Goal: Task Accomplishment & Management: Complete application form

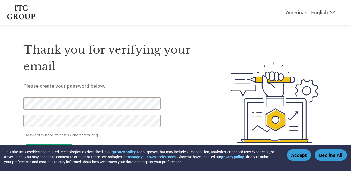
select select "en-[GEOGRAPHIC_DATA]"
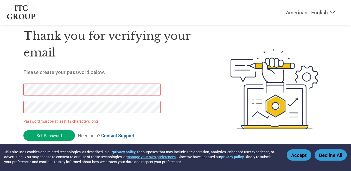
drag, startPoint x: 58, startPoint y: 138, endPoint x: 5, endPoint y: 107, distance: 62.3
click at [5, 107] on div "Americas - English Américas - Español [GEOGRAPHIC_DATA] - Português Amériques -…" at bounding box center [175, 68] width 351 height 164
click at [0, 92] on div "Americas - English Américas - Español [GEOGRAPHIC_DATA] - Português Amériques -…" at bounding box center [175, 68] width 351 height 164
click at [49, 141] on form "Password must be at least 12 characters long Set Password Need help? Contact Su…" at bounding box center [96, 114] width 146 height 60
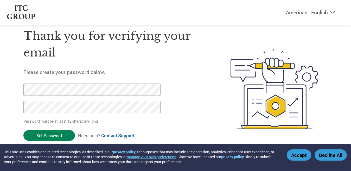
click at [52, 136] on input "Set Password" at bounding box center [49, 135] width 52 height 11
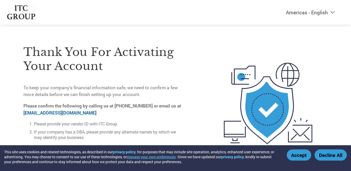
scroll to position [17, 0]
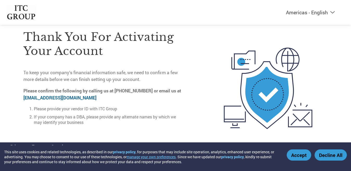
click at [306, 155] on button "Accept" at bounding box center [299, 154] width 24 height 11
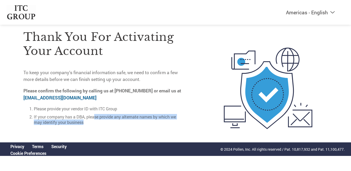
drag, startPoint x: 95, startPoint y: 117, endPoint x: 119, endPoint y: 118, distance: 24.5
click at [119, 117] on li "If your company has a DBA, please provide any alternate names by which we may i…" at bounding box center [109, 119] width 151 height 11
click at [121, 122] on li "If your company has a DBA, please provide any alternate names by which we may i…" at bounding box center [109, 119] width 151 height 11
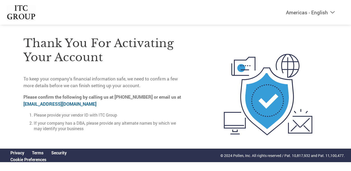
scroll to position [0, 0]
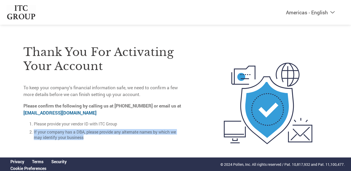
drag, startPoint x: 44, startPoint y: 131, endPoint x: 88, endPoint y: 138, distance: 44.3
click at [88, 138] on li "If your company has a DBA, please provide any alternate names by which we may i…" at bounding box center [109, 134] width 151 height 11
click at [85, 138] on li "If your company has a DBA, please provide any alternate names by which we may i…" at bounding box center [109, 134] width 151 height 11
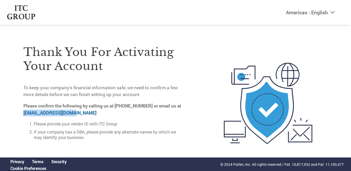
drag, startPoint x: 21, startPoint y: 113, endPoint x: 76, endPoint y: 115, distance: 54.7
click at [76, 115] on div "Thank you for activating your account To keep your company’s financial informat…" at bounding box center [176, 103] width 338 height 139
copy link "[EMAIL_ADDRESS][DOMAIN_NAME]"
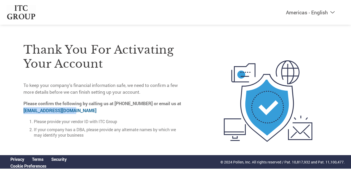
scroll to position [17, 0]
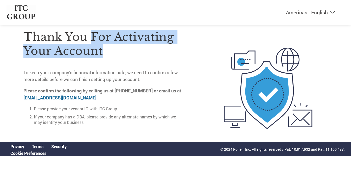
drag, startPoint x: 93, startPoint y: 33, endPoint x: 110, endPoint y: 45, distance: 21.2
click at [110, 45] on h3 "Thank you for activating your account" at bounding box center [103, 44] width 161 height 28
copy h3 "for activating your account"
